Goal: Information Seeking & Learning: Learn about a topic

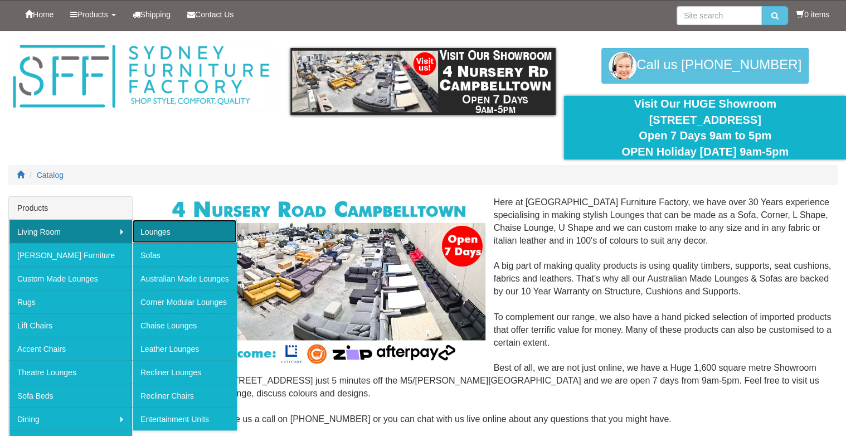
click at [166, 233] on link "Lounges" at bounding box center [184, 231] width 105 height 23
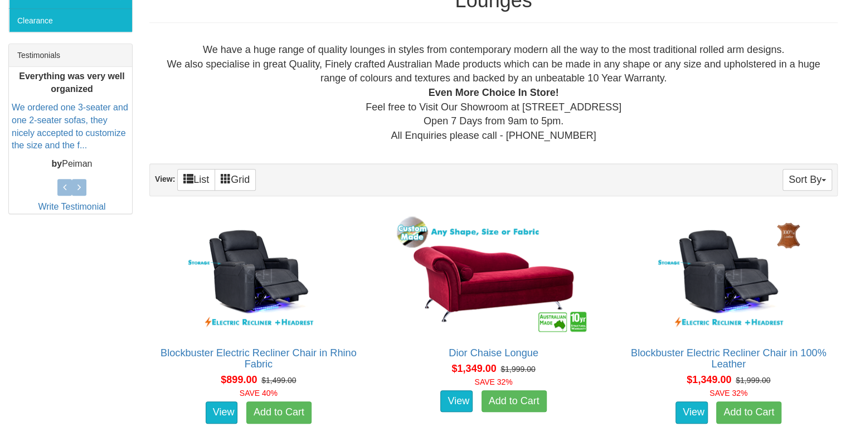
scroll to position [389, 0]
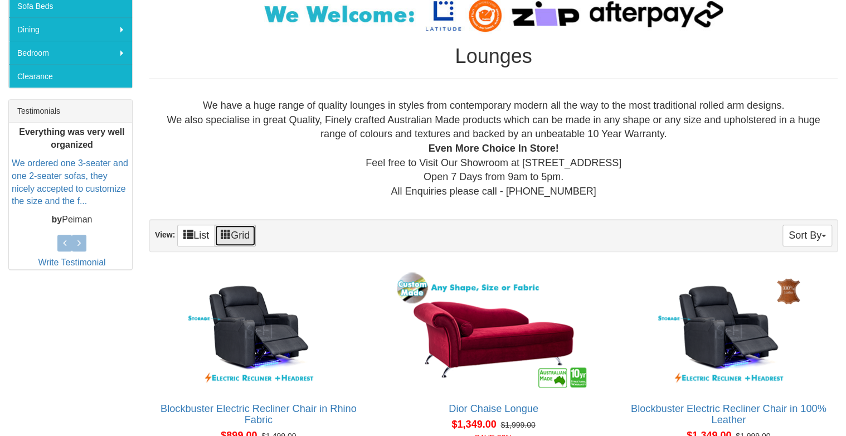
click at [221, 232] on link "Grid" at bounding box center [234, 236] width 41 height 22
click at [186, 233] on span at bounding box center [188, 234] width 10 height 10
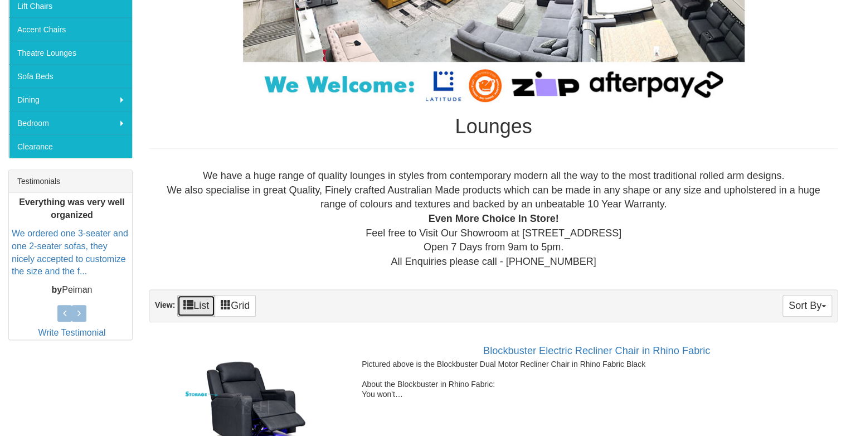
scroll to position [334, 0]
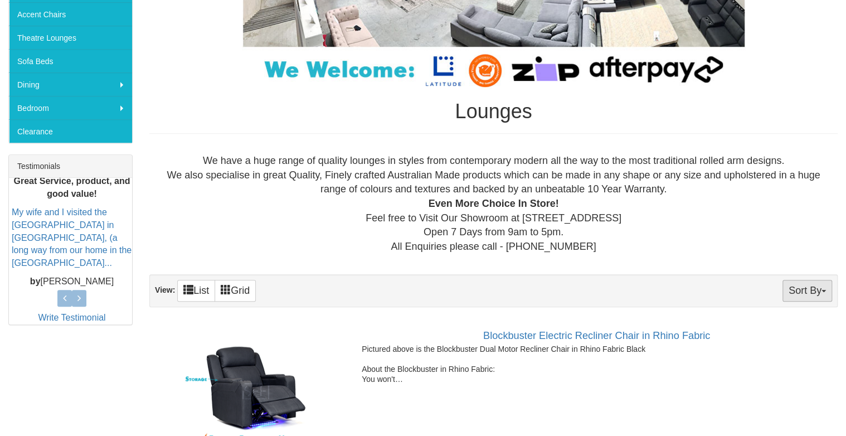
click at [825, 290] on span "button" at bounding box center [823, 291] width 4 height 2
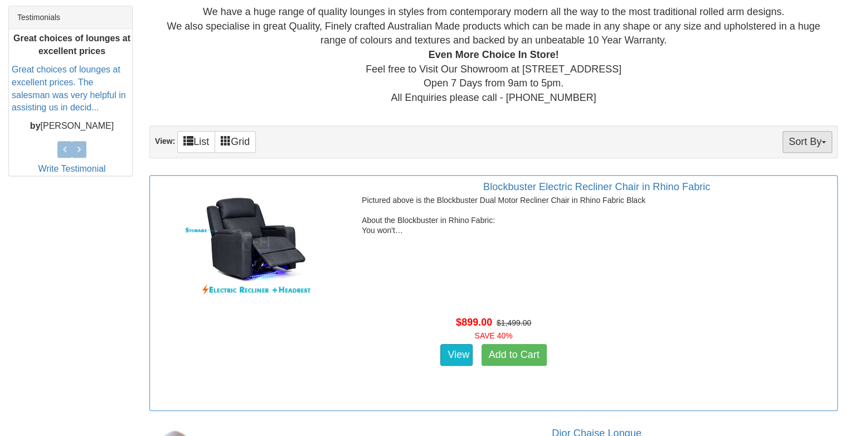
scroll to position [501, 0]
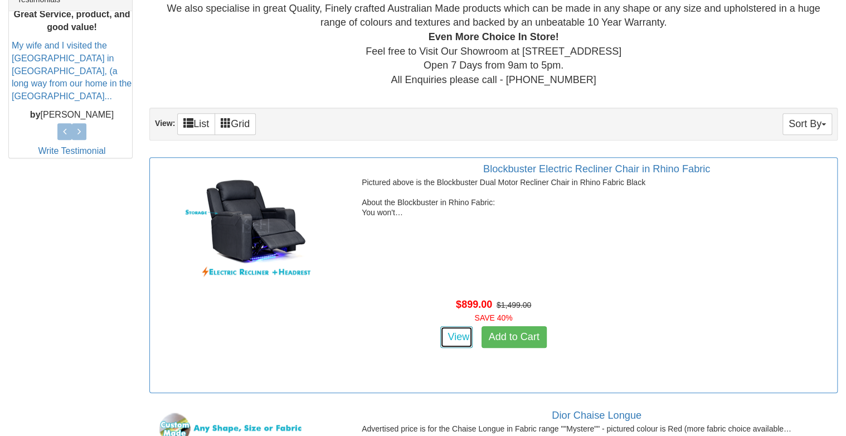
click at [465, 331] on link "View" at bounding box center [456, 337] width 32 height 22
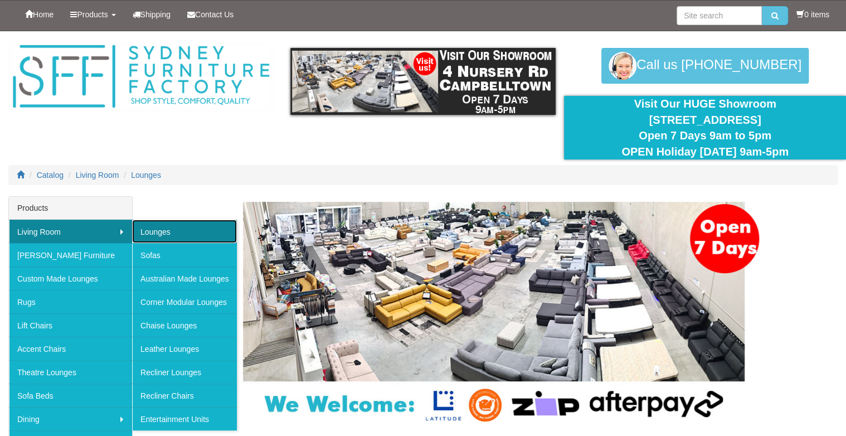
click at [158, 228] on link "Lounges" at bounding box center [184, 231] width 105 height 23
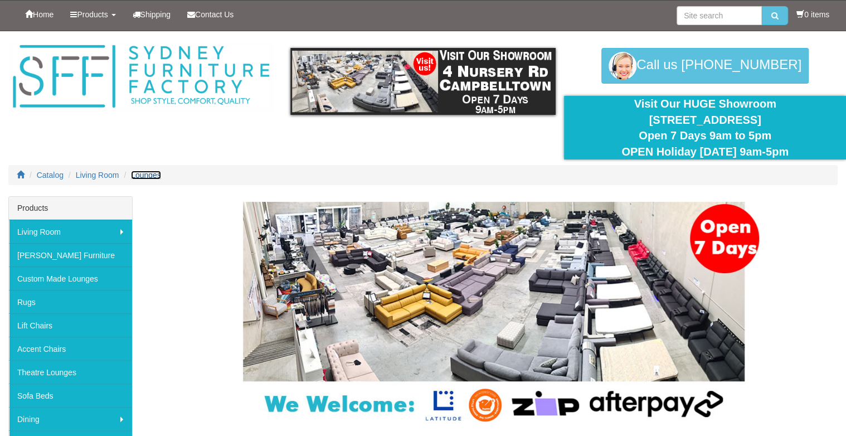
click at [147, 175] on span "Lounges" at bounding box center [146, 174] width 30 height 9
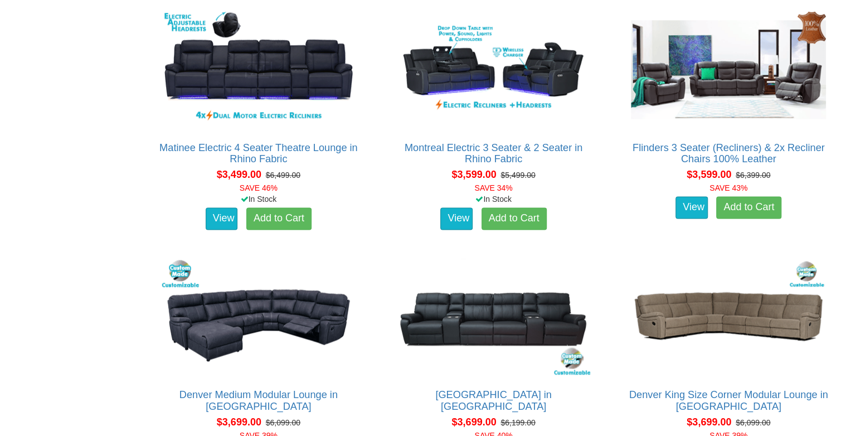
scroll to position [5571, 0]
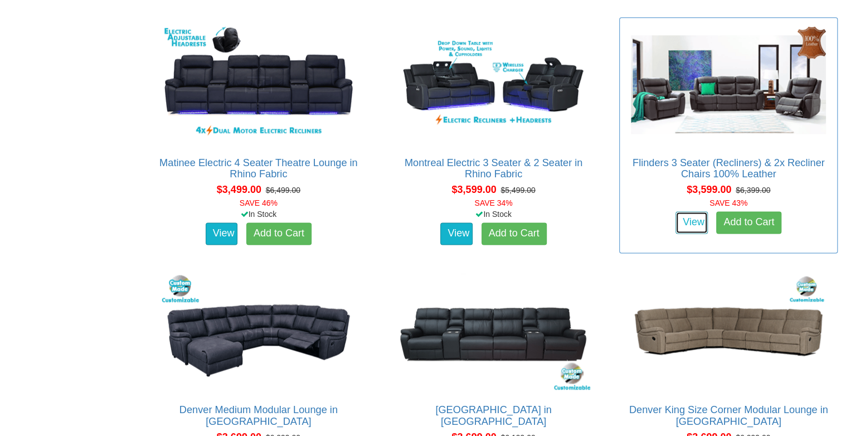
click at [681, 218] on link "View" at bounding box center [691, 222] width 32 height 22
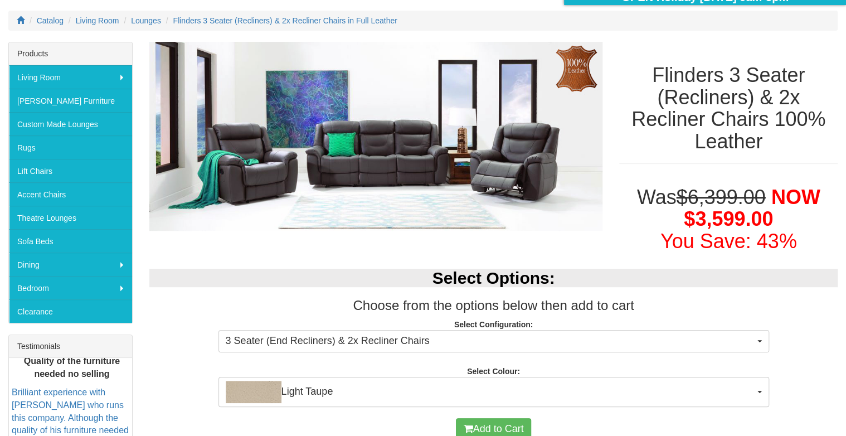
scroll to position [167, 0]
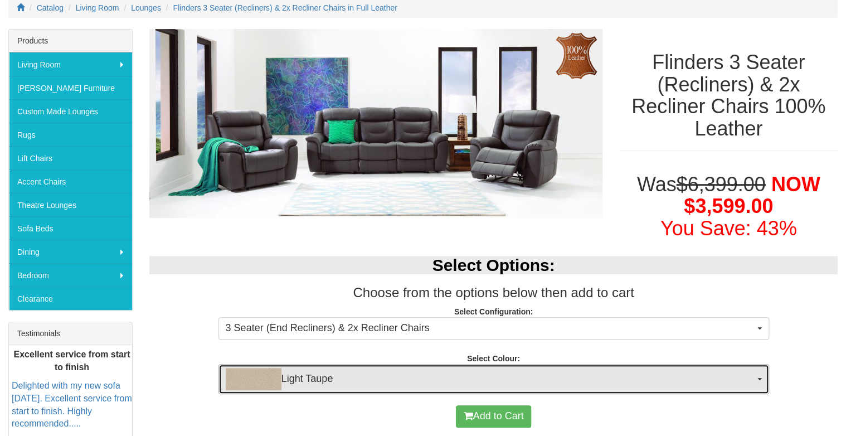
click at [758, 375] on button "Light Taupe" at bounding box center [493, 379] width 550 height 30
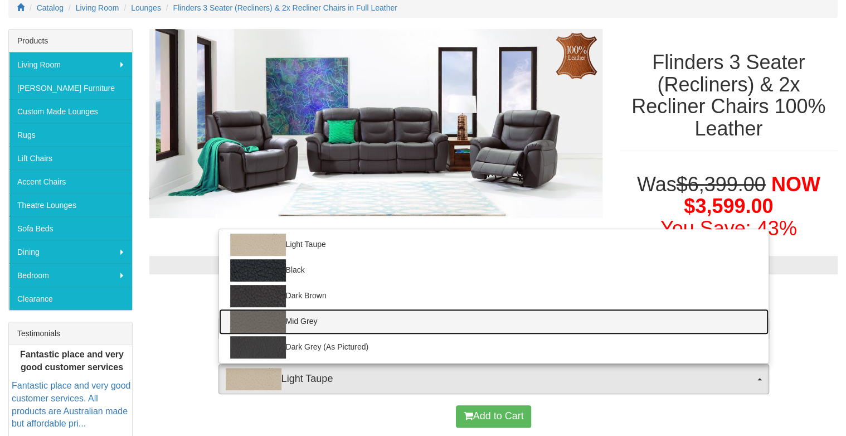
click at [246, 325] on img at bounding box center [258, 321] width 56 height 22
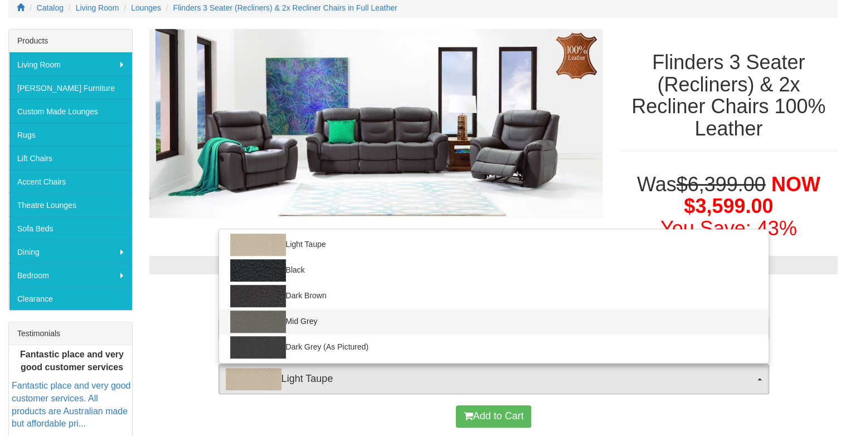
select select "1212"
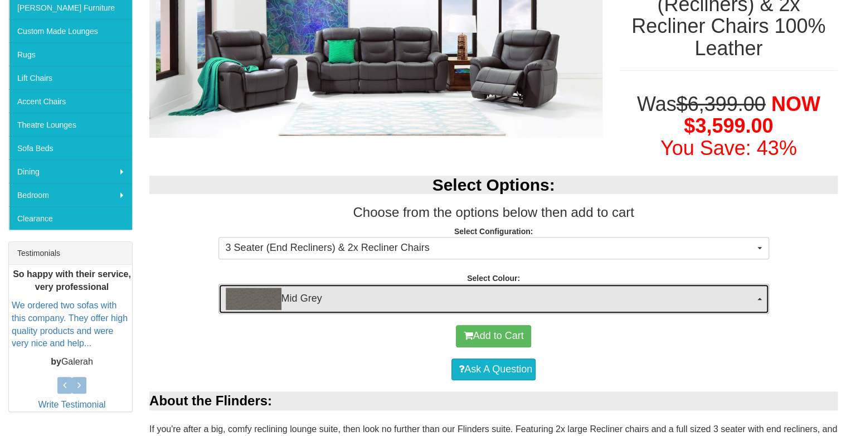
scroll to position [278, 0]
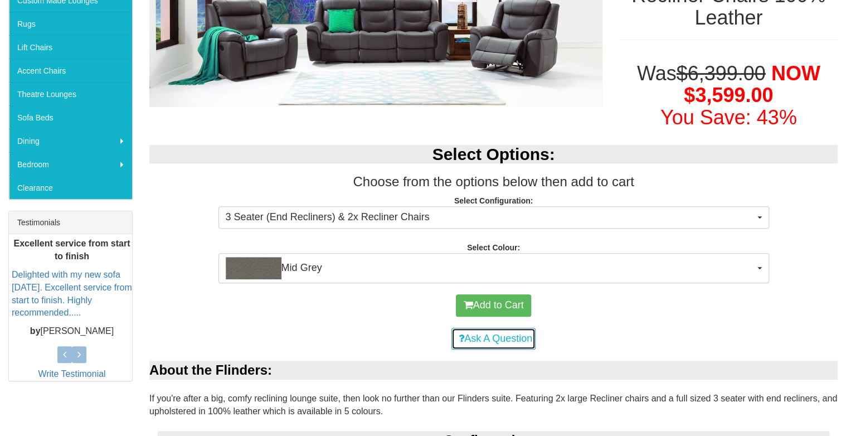
click at [467, 338] on link "Ask A Question" at bounding box center [493, 339] width 84 height 22
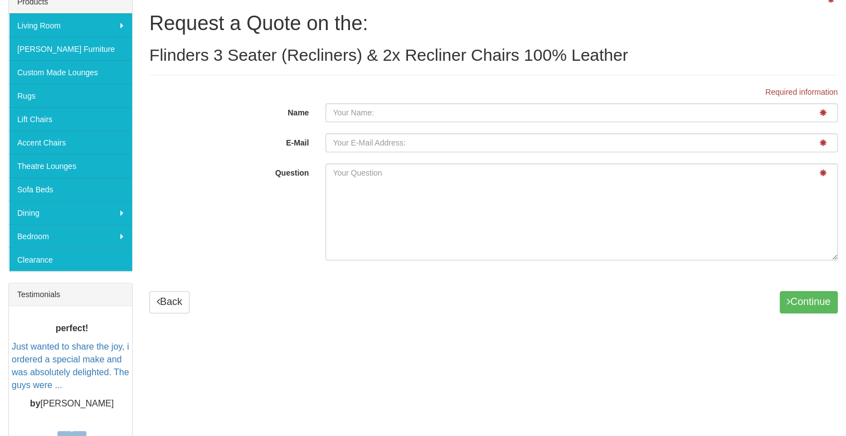
scroll to position [278, 0]
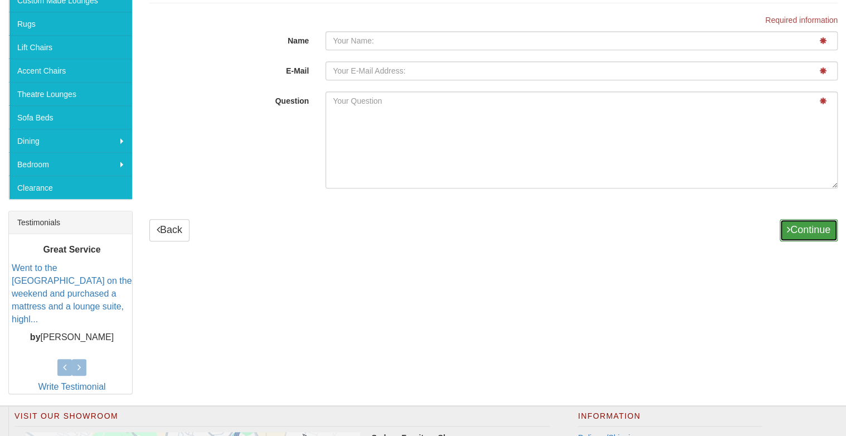
click at [781, 222] on button "Continue" at bounding box center [808, 230] width 58 height 22
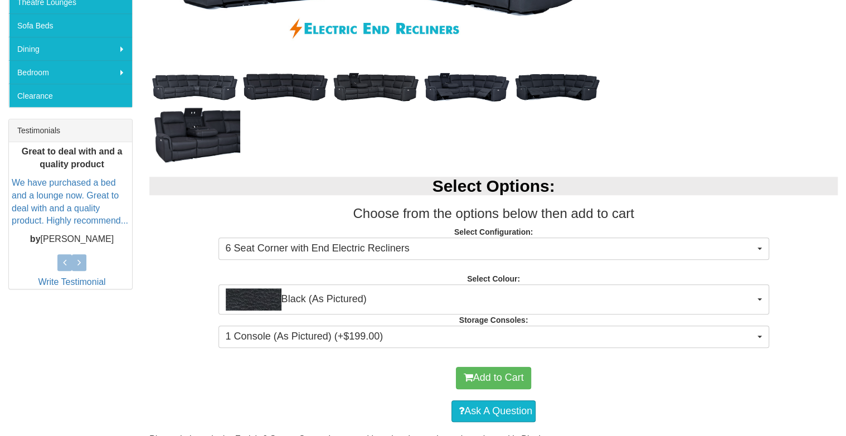
scroll to position [389, 0]
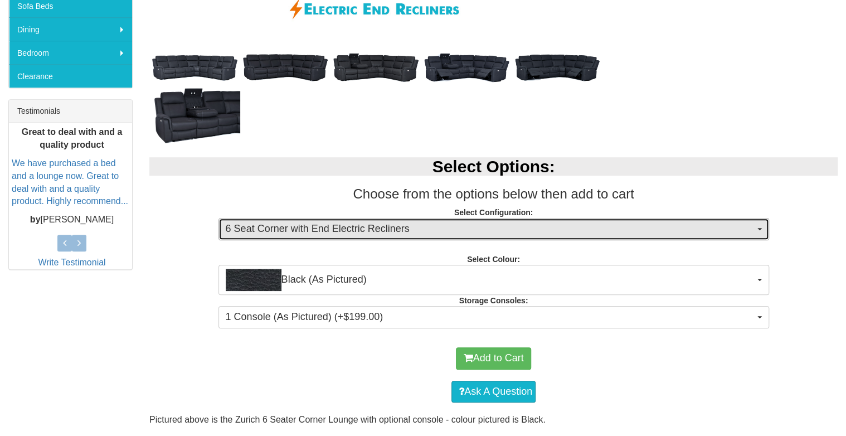
click at [760, 228] on span "button" at bounding box center [759, 229] width 4 height 2
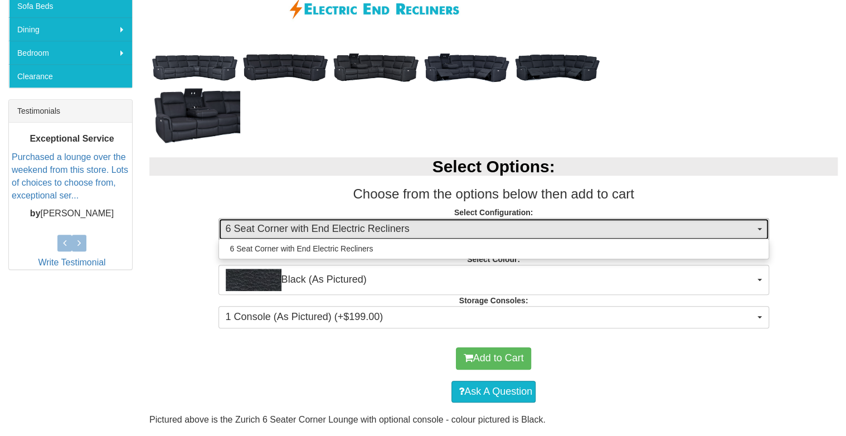
click at [760, 228] on span "button" at bounding box center [759, 229] width 4 height 2
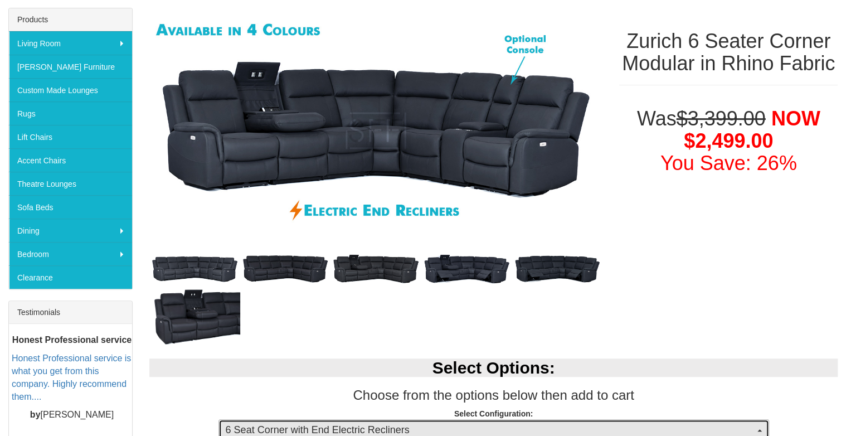
scroll to position [167, 0]
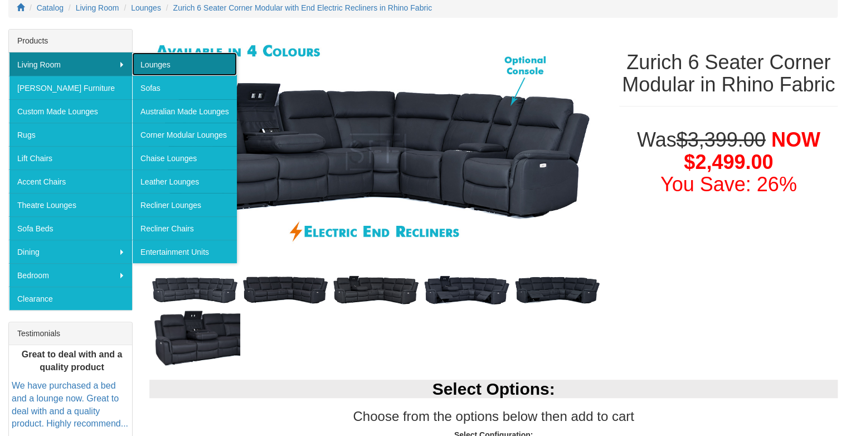
click at [150, 64] on link "Lounges" at bounding box center [184, 63] width 105 height 23
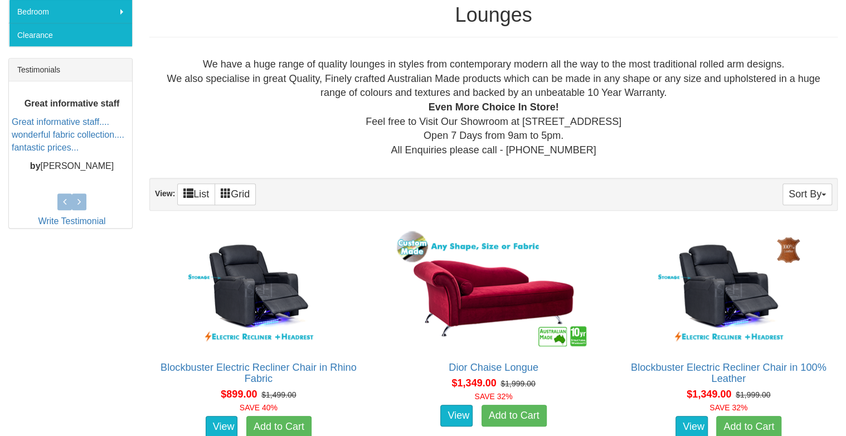
scroll to position [445, 0]
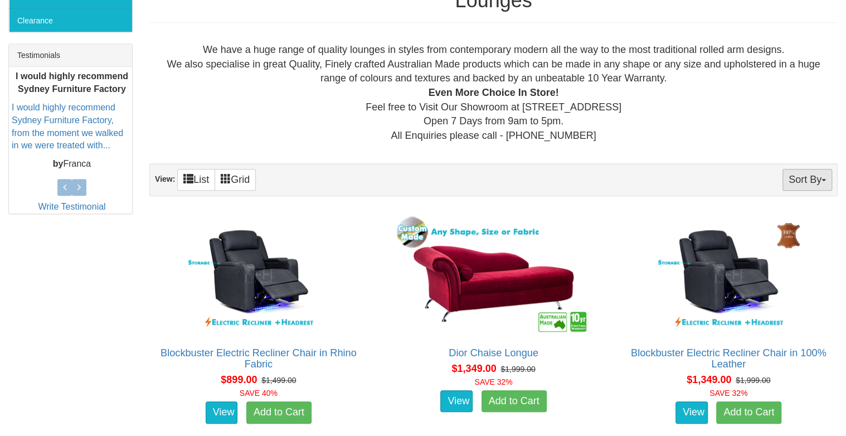
click at [823, 179] on span "button" at bounding box center [823, 180] width 4 height 2
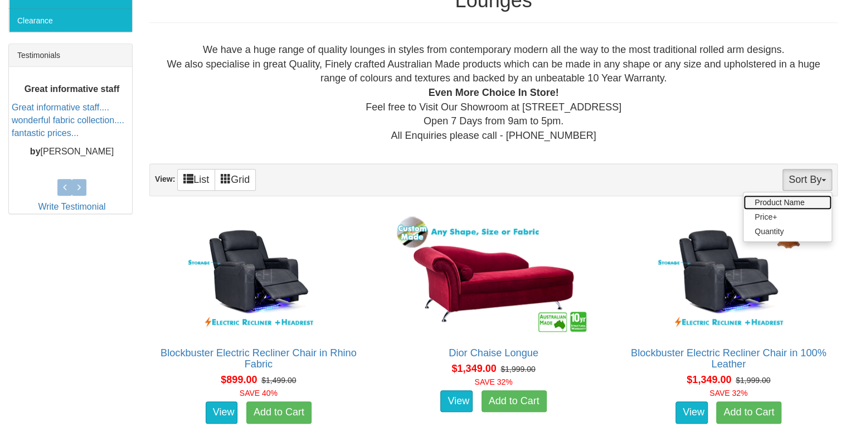
click at [761, 199] on link "Product Name" at bounding box center [787, 202] width 88 height 14
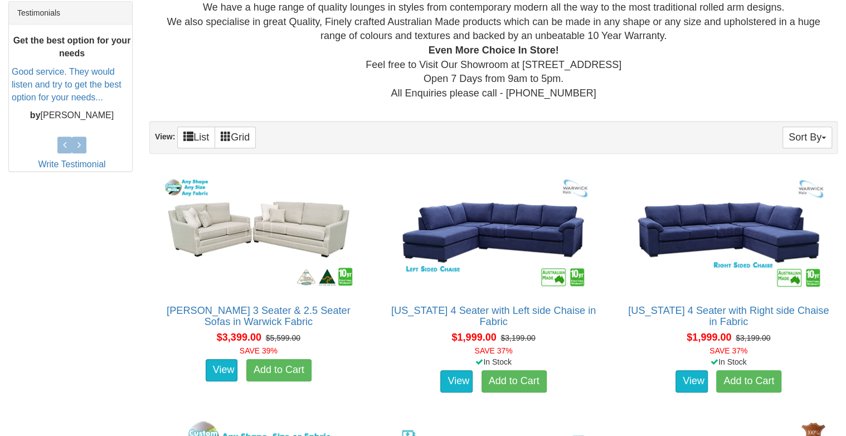
scroll to position [501, 0]
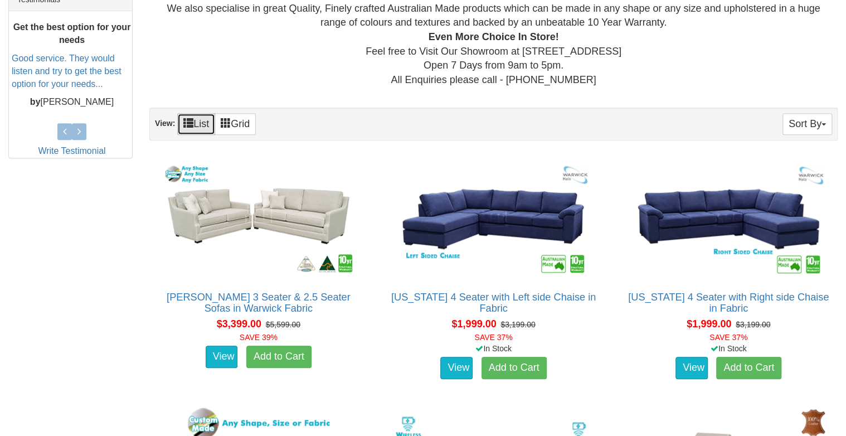
click at [192, 123] on span at bounding box center [188, 123] width 10 height 10
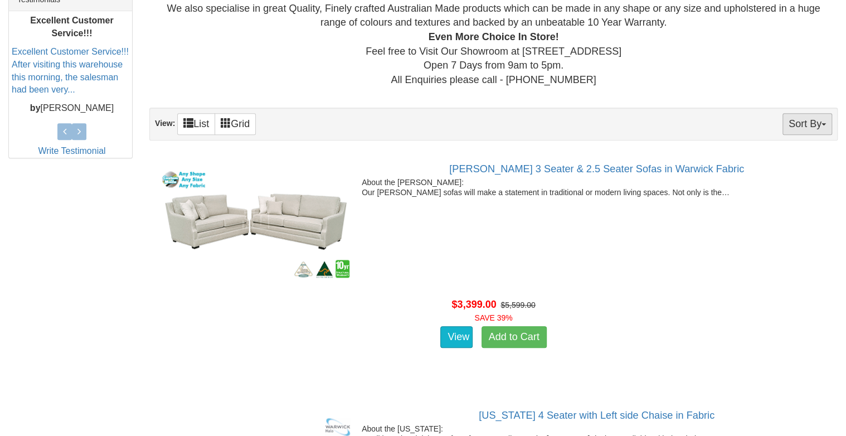
click at [823, 120] on button "Sort By" at bounding box center [807, 124] width 50 height 22
click at [777, 161] on link "Price" at bounding box center [787, 161] width 88 height 14
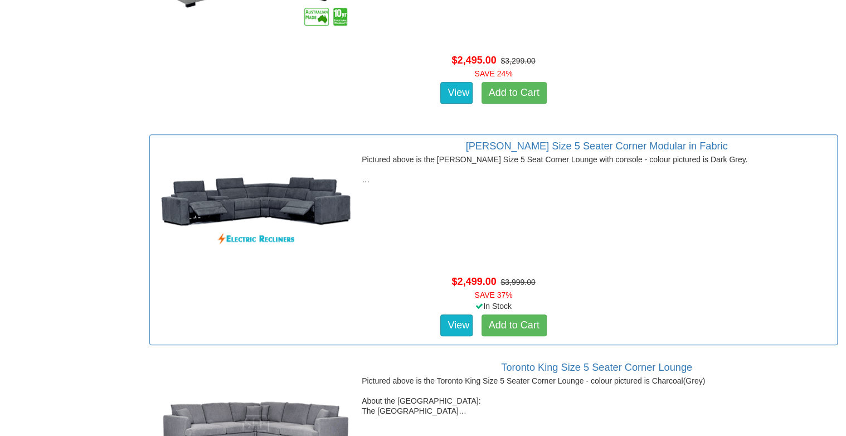
scroll to position [5181, 0]
